Goal: Task Accomplishment & Management: Manage account settings

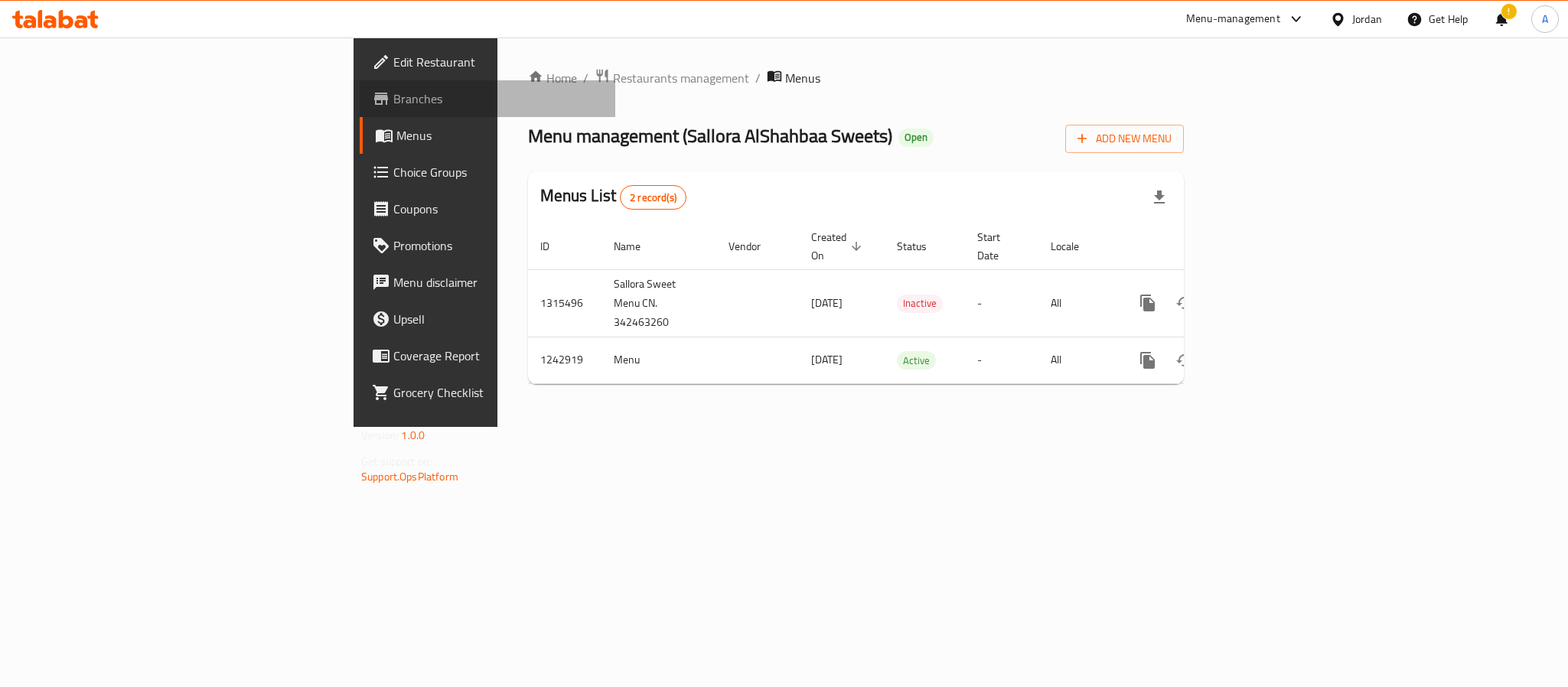
click at [393, 99] on span "Branches" at bounding box center [498, 98] width 209 height 18
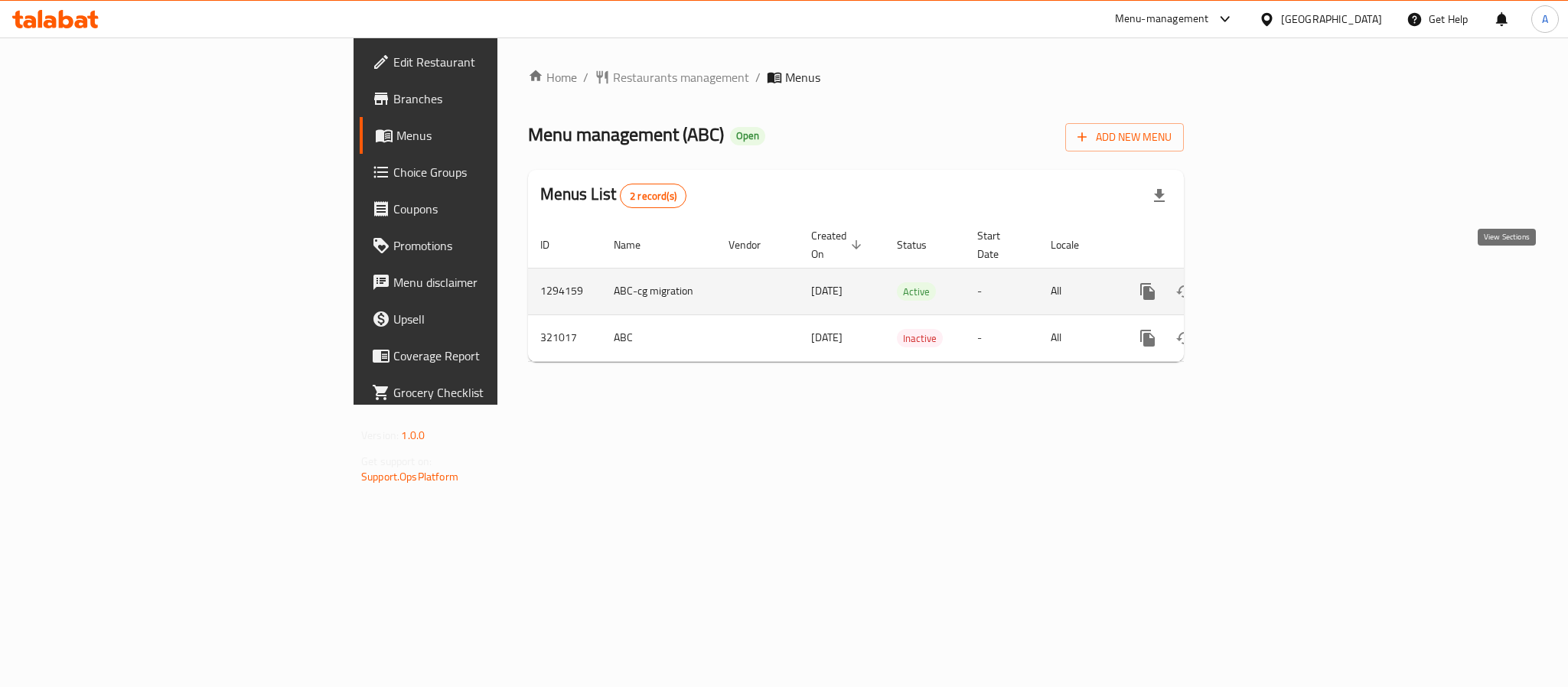
click at [1267, 282] on icon "enhanced table" at bounding box center [1258, 291] width 18 height 18
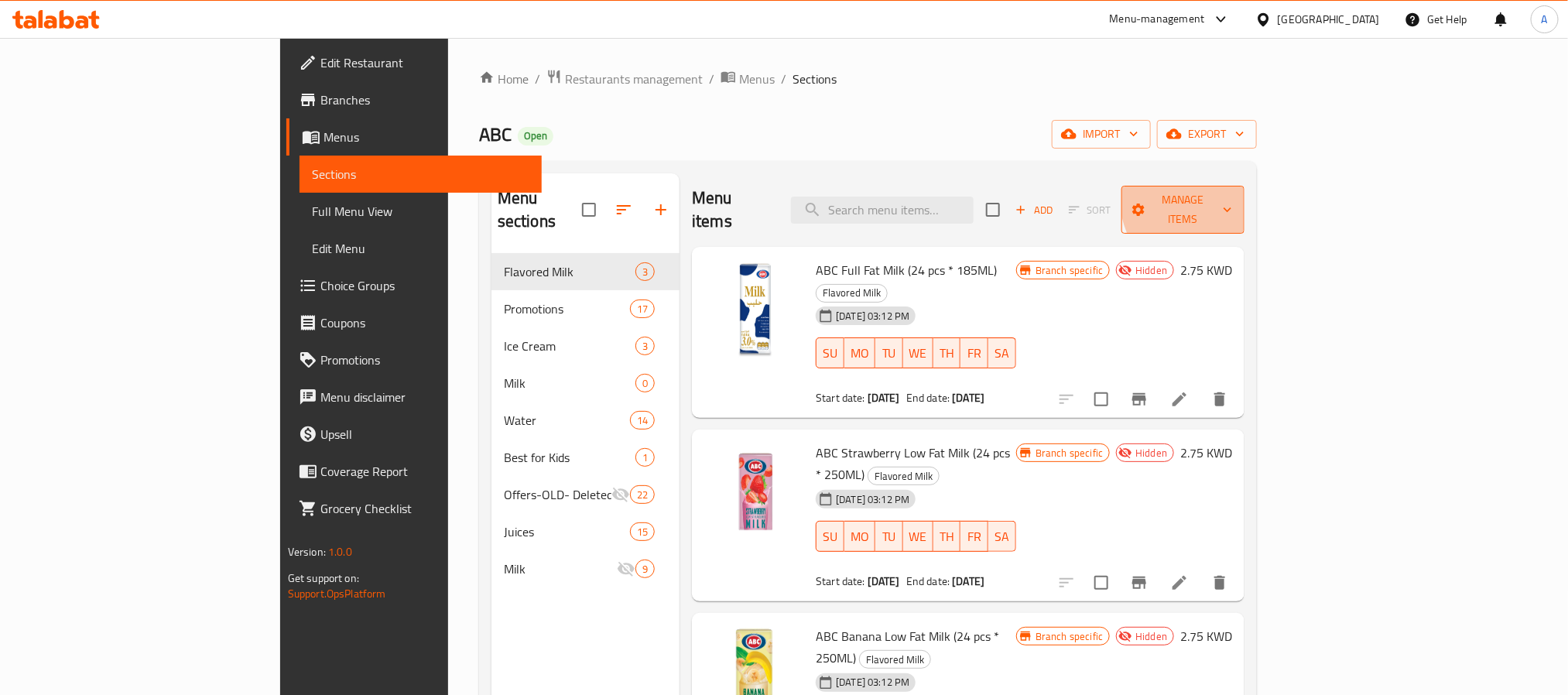
click at [1232, 190] on span "Manage items" at bounding box center [1183, 209] width 98 height 38
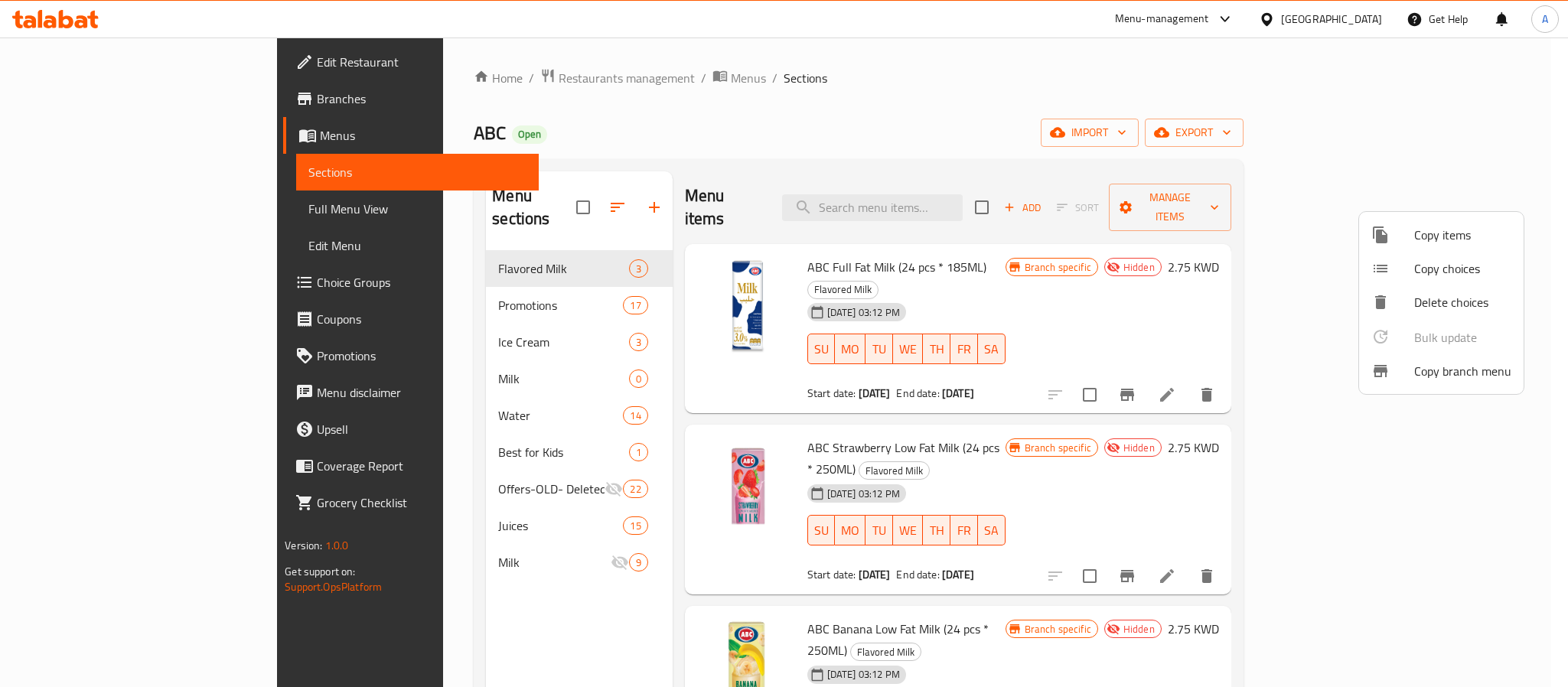
click at [1499, 136] on div at bounding box center [784, 344] width 1568 height 687
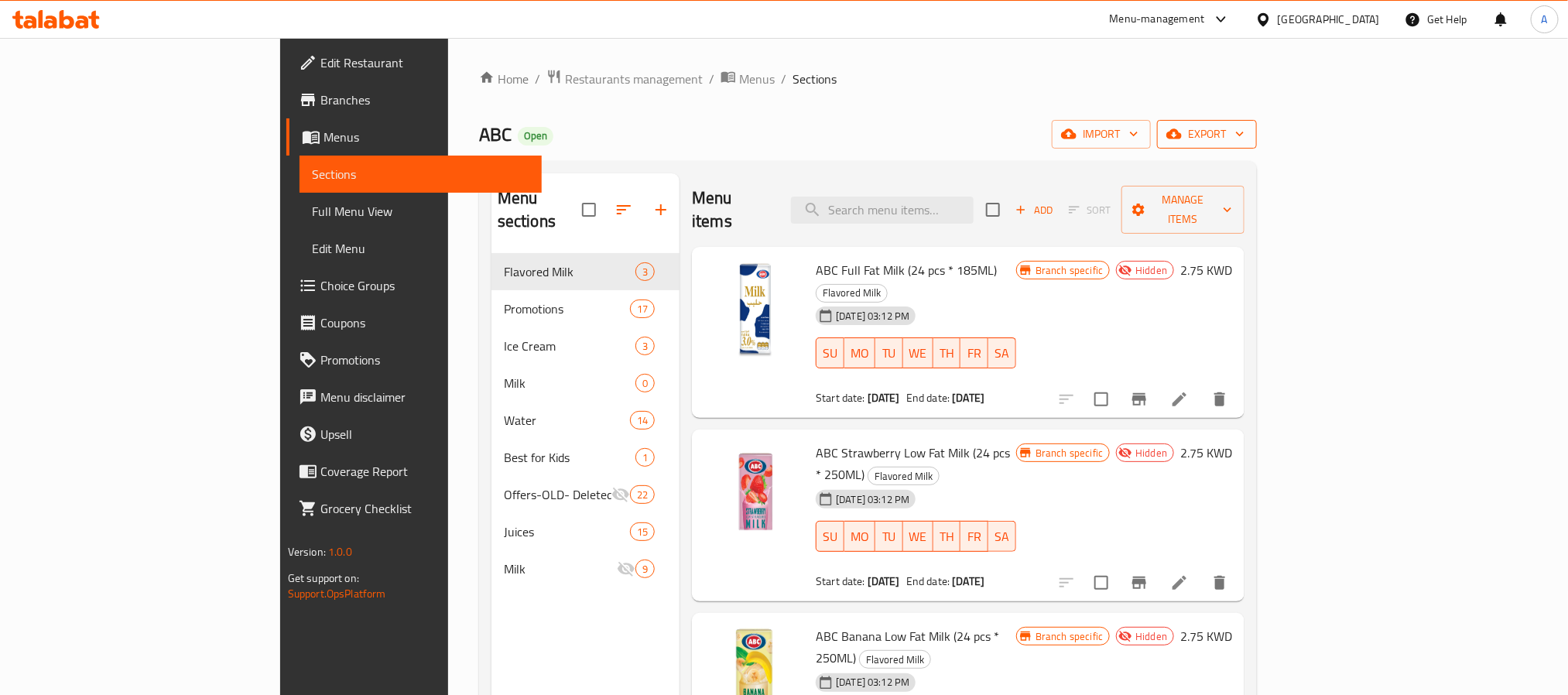
click at [1244, 133] on icon "button" at bounding box center [1240, 135] width 8 height 5
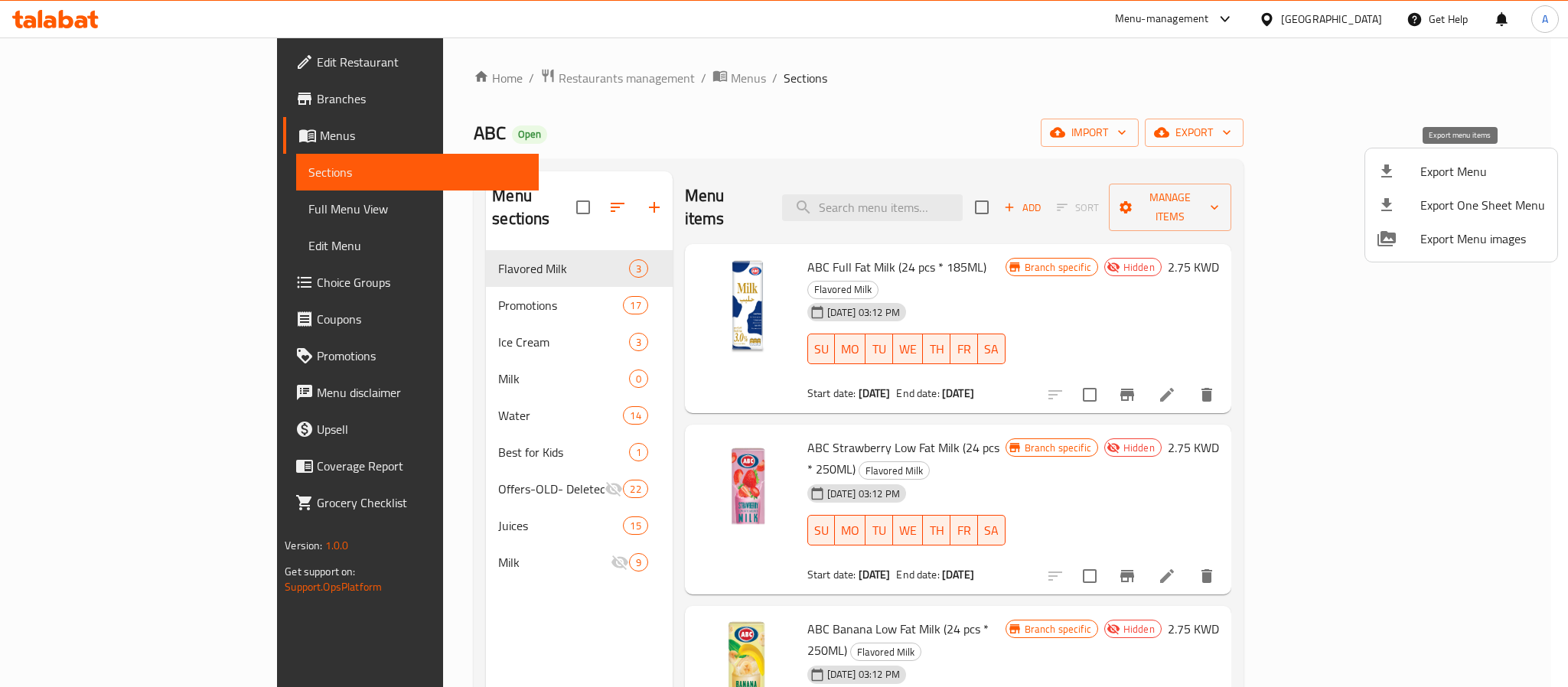
click at [1425, 171] on span "Export Menu" at bounding box center [1483, 171] width 125 height 18
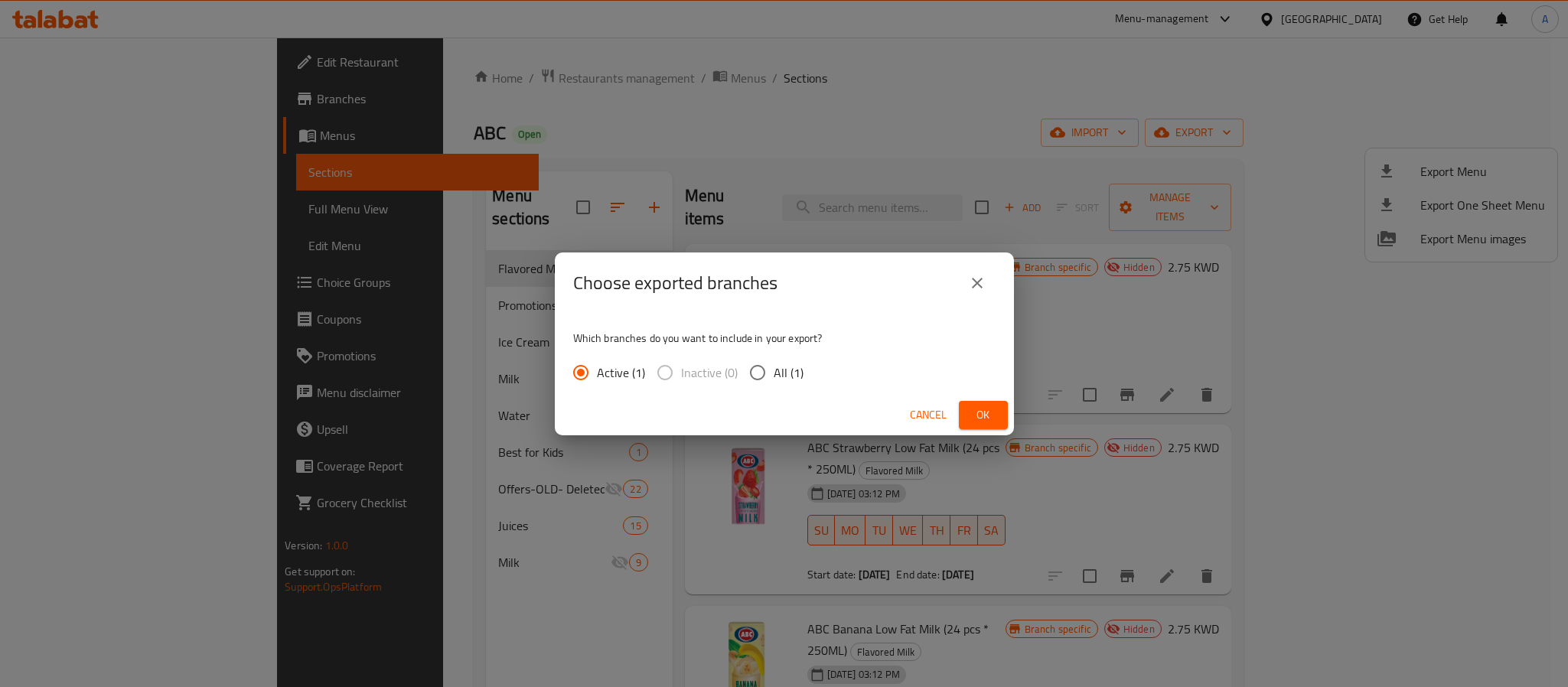
click at [742, 368] on input "All (1)" at bounding box center [758, 372] width 32 height 32
radio input "true"
click at [960, 413] on button "Ok" at bounding box center [983, 415] width 49 height 28
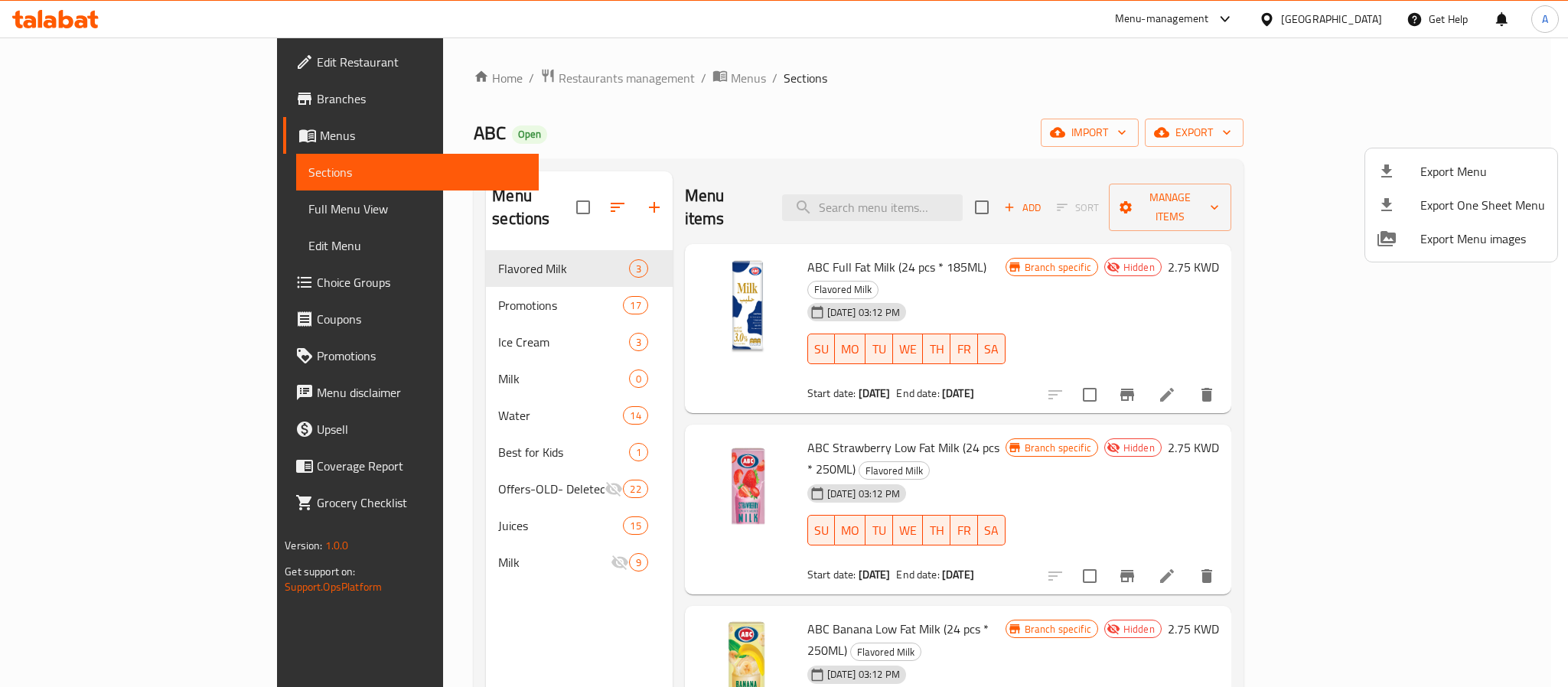
click at [562, 73] on div at bounding box center [784, 344] width 1568 height 687
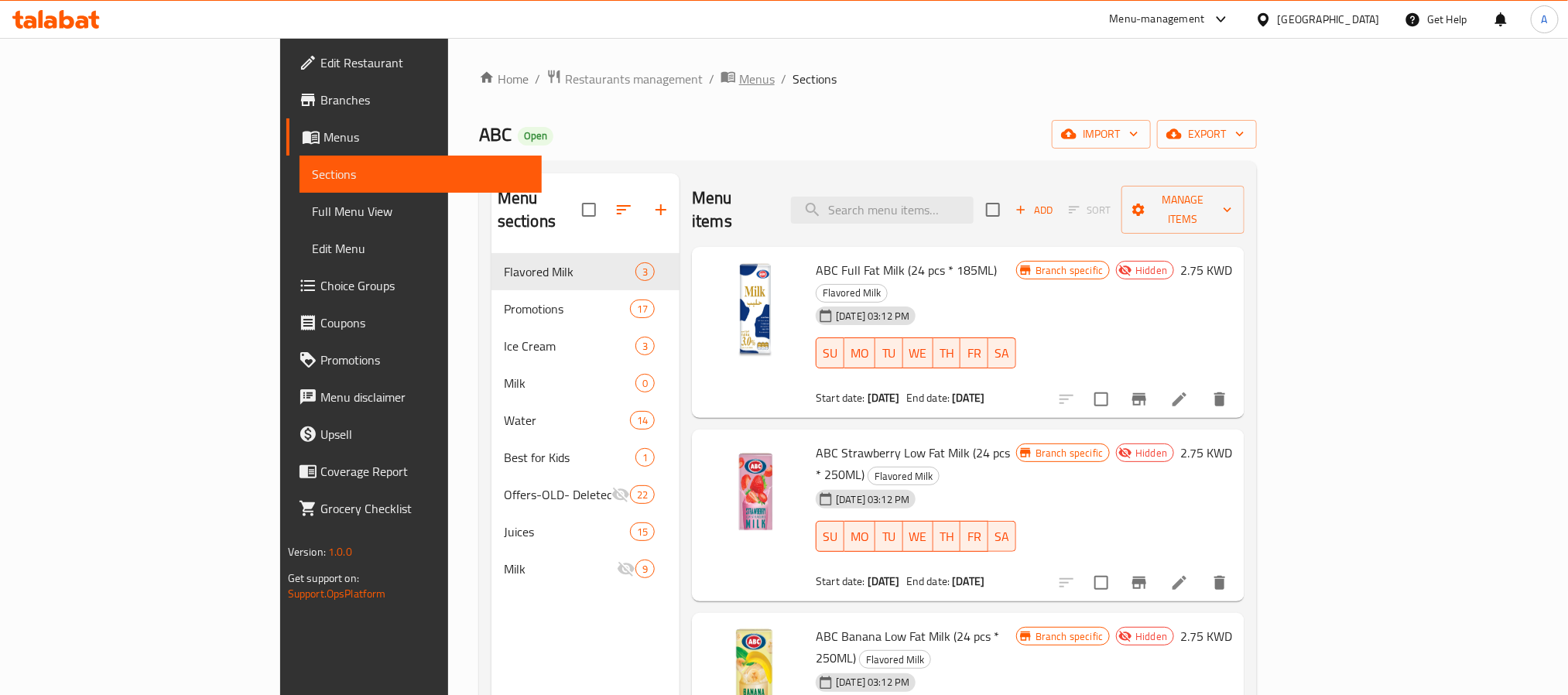
click at [739, 75] on span "Menus" at bounding box center [757, 78] width 36 height 18
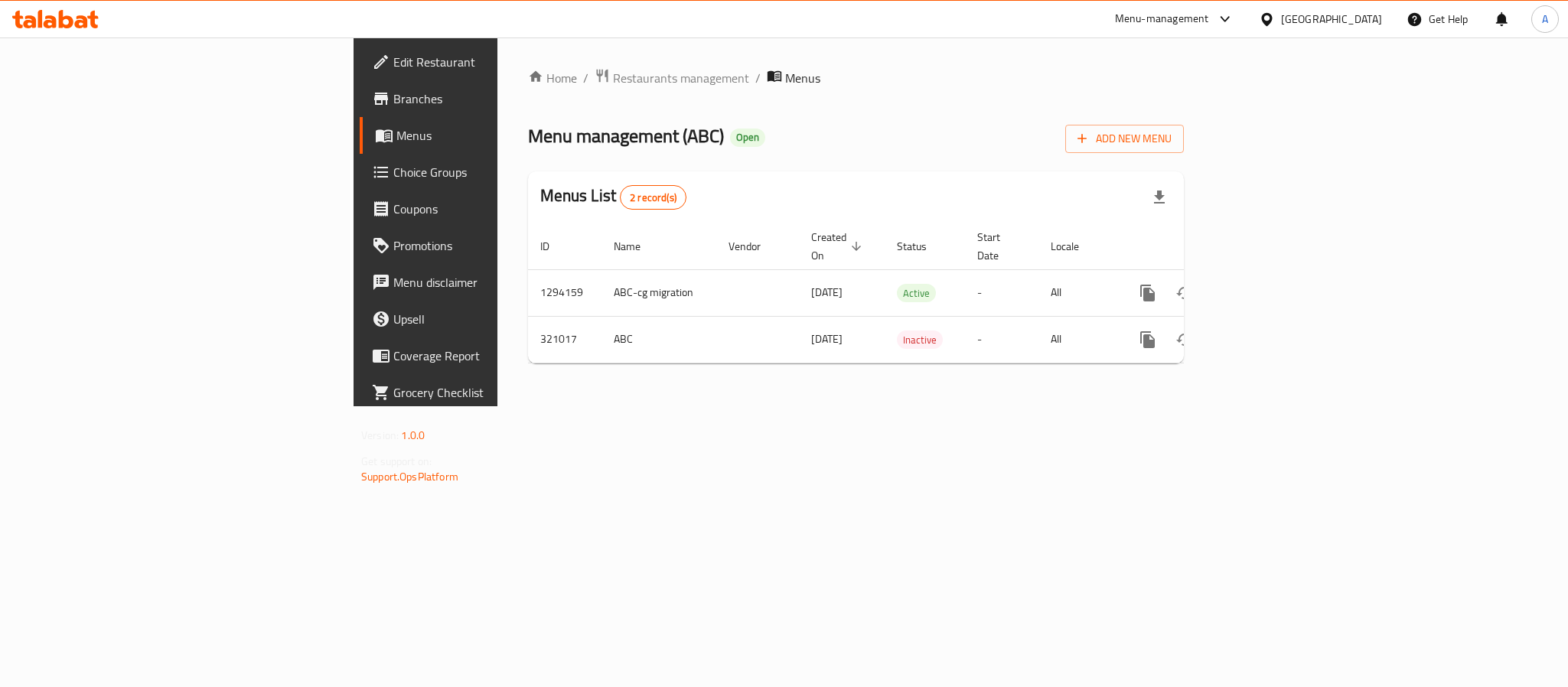
click at [907, 406] on div "Home / Restaurants management / Menus Menu management ( ABC ) Open Add New Menu…" at bounding box center [856, 221] width 717 height 369
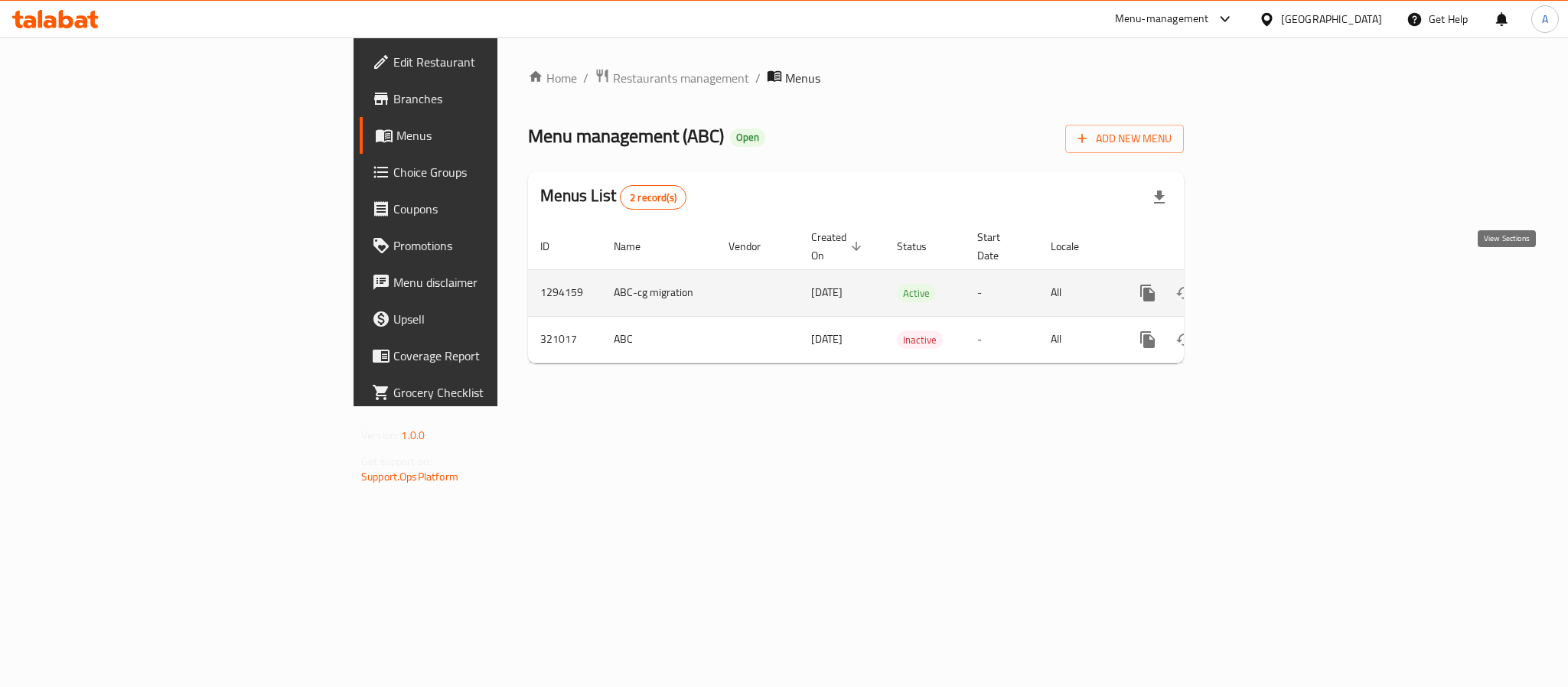
click at [1267, 283] on icon "enhanced table" at bounding box center [1258, 292] width 18 height 18
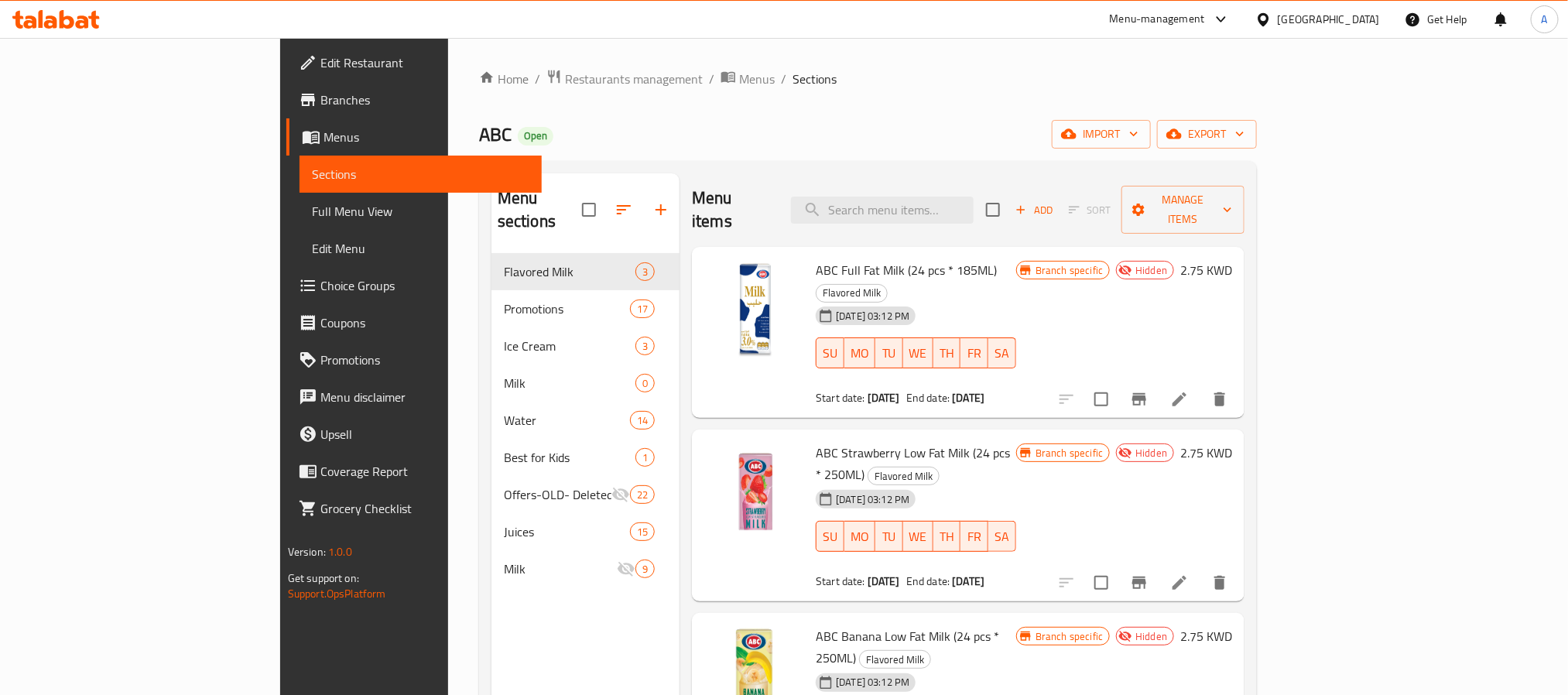
drag, startPoint x: 997, startPoint y: 223, endPoint x: 1037, endPoint y: 233, distance: 41.2
click at [1033, 233] on div "Menu items Add Sort Manage items ABC Full Fat Milk (24 pcs * 185ML) Flavored Mi…" at bounding box center [961, 521] width 565 height 695
click at [1041, 247] on div "ABC Full Fat Milk (24 pcs * 185ML) Flavored Milk 17-06-2025 03:12 PM SU MO TU W…" at bounding box center [969, 332] width 553 height 172
click at [973, 212] on input "search" at bounding box center [882, 210] width 183 height 27
paste input "ABC Standerd Water (12x330ml) 20 Cartons"
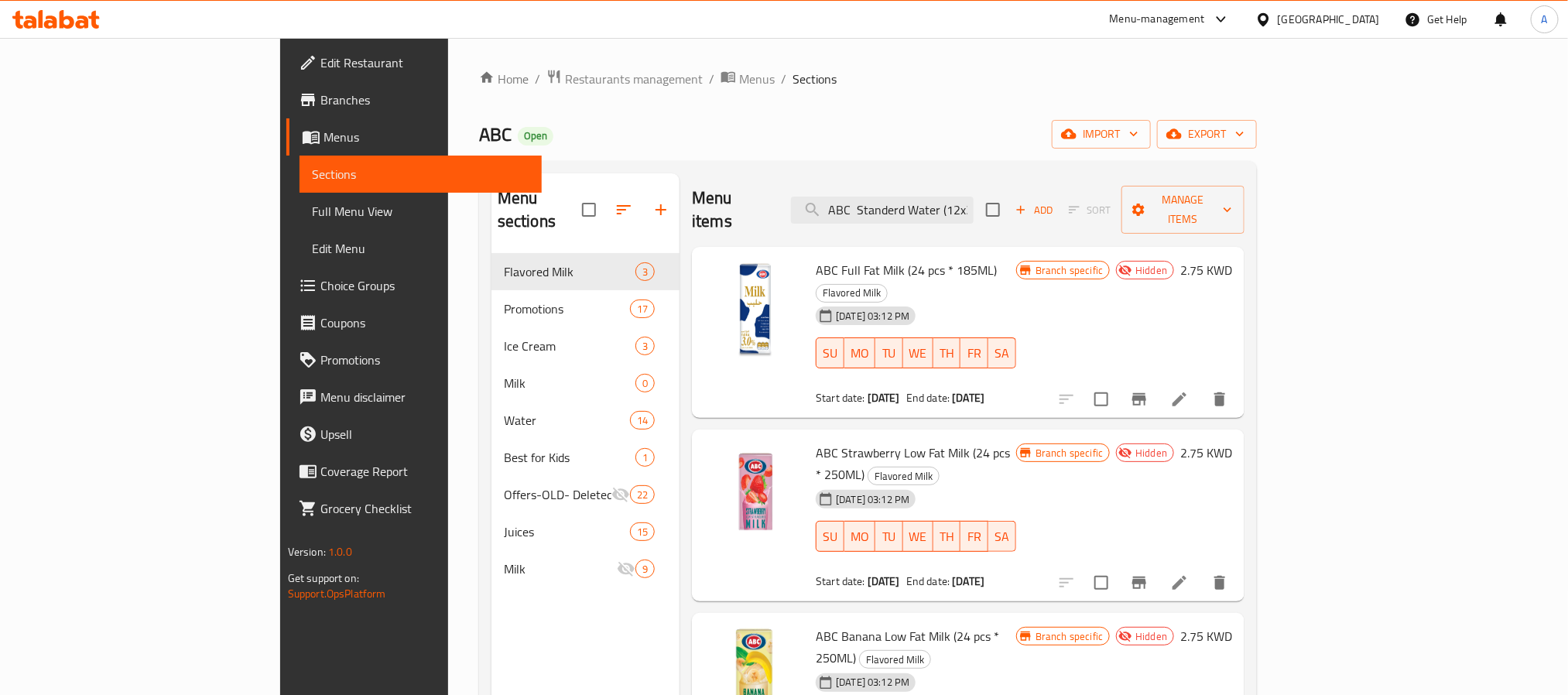
scroll to position [0, 93]
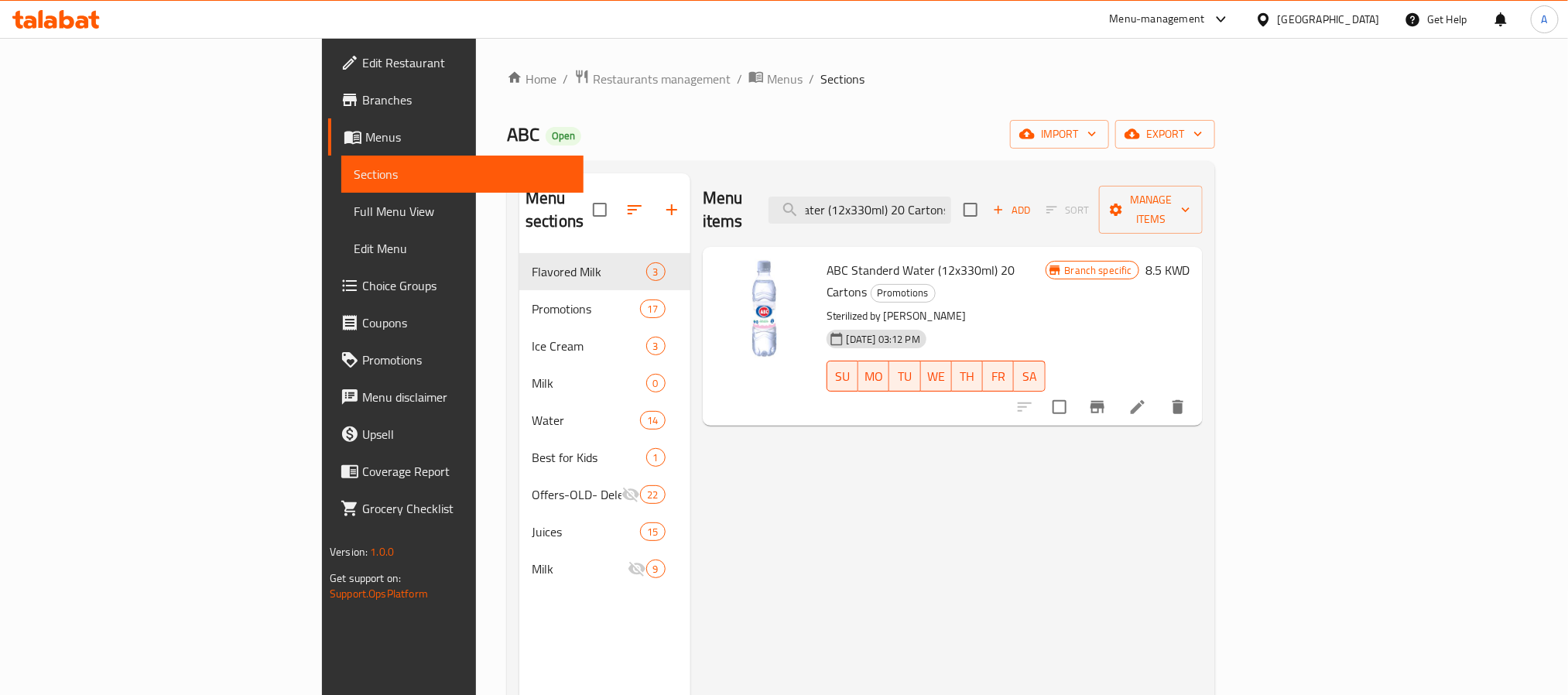
type input "ABC Standerd Water (12x330ml) 20 Cartons"
click at [841, 332] on span "17-06-2025 03:12 PM" at bounding box center [884, 340] width 86 height 14
drag, startPoint x: 769, startPoint y: 295, endPoint x: 816, endPoint y: 298, distance: 47.1
click at [841, 332] on span "17-06-2025 03:12 PM" at bounding box center [884, 340] width 86 height 14
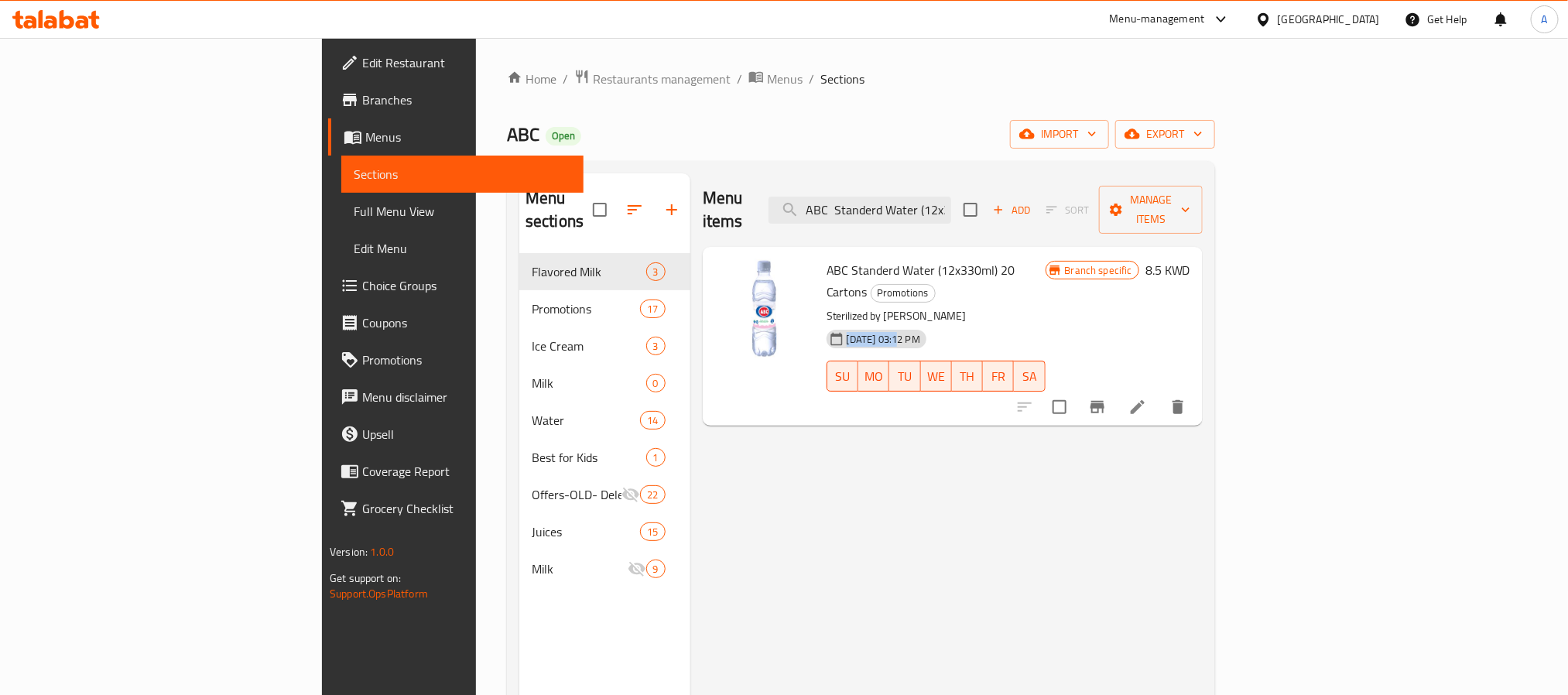
click at [841, 332] on span "17-06-2025 03:12 PM" at bounding box center [884, 340] width 86 height 14
drag, startPoint x: 818, startPoint y: 297, endPoint x: 137, endPoint y: 406, distance: 689.7
click at [841, 332] on span "17-06-2025 03:12 PM" at bounding box center [884, 340] width 86 height 14
click at [959, 550] on div "Menu items ABC Standerd Water (12x330ml) 20 Cartons Add Sort Manage items ABC S…" at bounding box center [946, 521] width 512 height 695
click at [362, 288] on span "Choice Groups" at bounding box center [467, 285] width 209 height 18
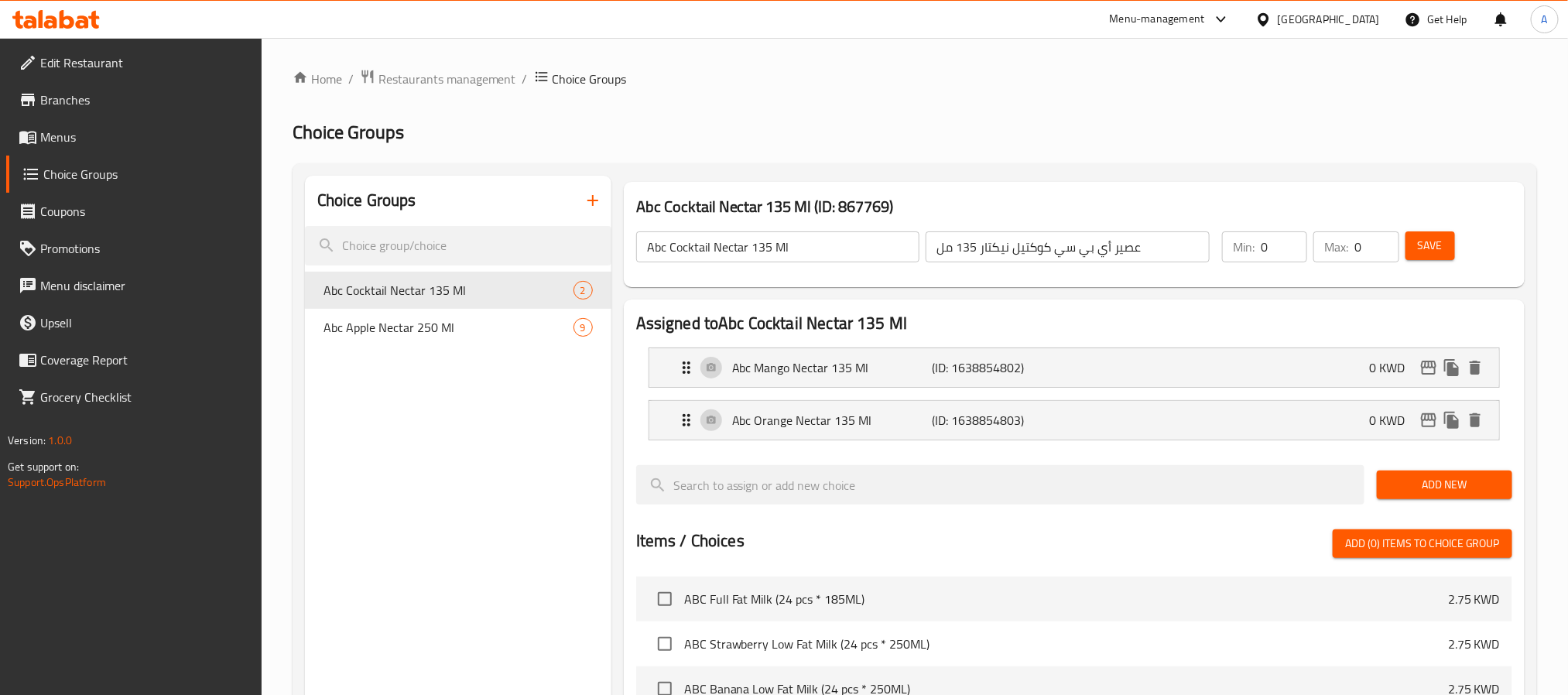
click at [98, 102] on span "Branches" at bounding box center [145, 99] width 209 height 18
